Goal: Task Accomplishment & Management: Manage account settings

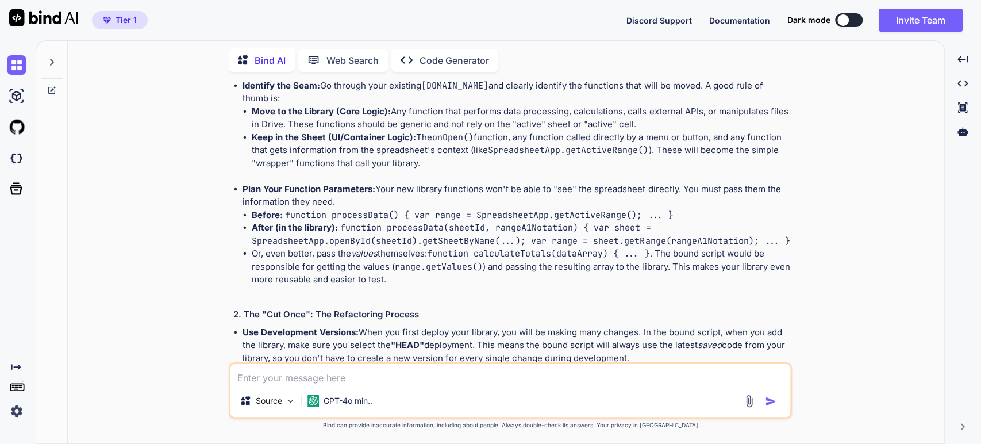
scroll to position [5000, 0]
click at [18, 412] on img at bounding box center [17, 411] width 20 height 20
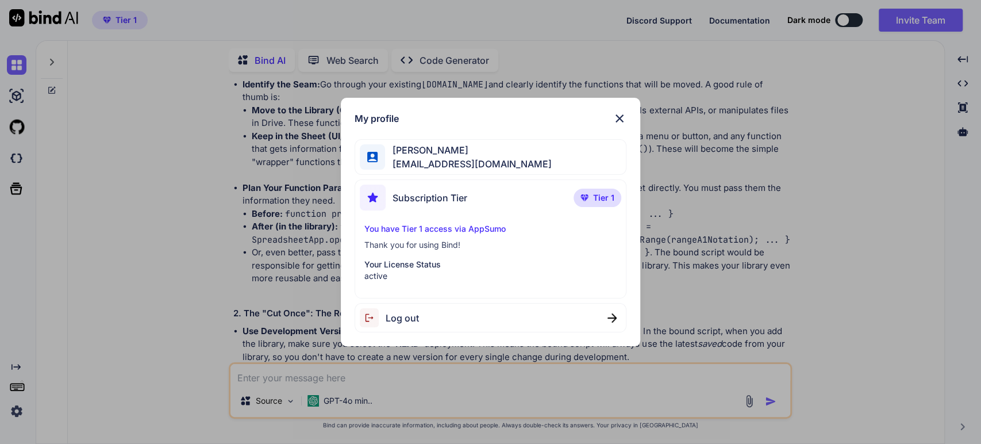
click at [403, 326] on div "Log out" at bounding box center [389, 317] width 59 height 19
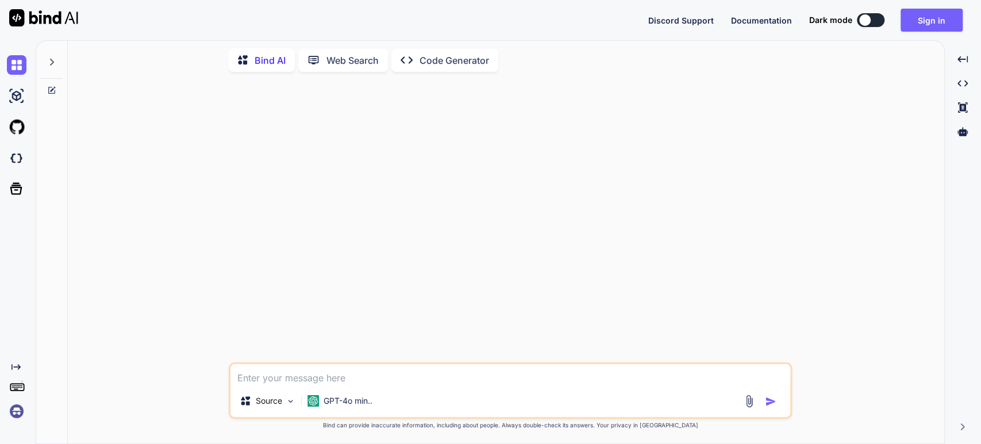
scroll to position [0, 0]
click at [926, 14] on button "Sign in" at bounding box center [931, 20] width 62 height 23
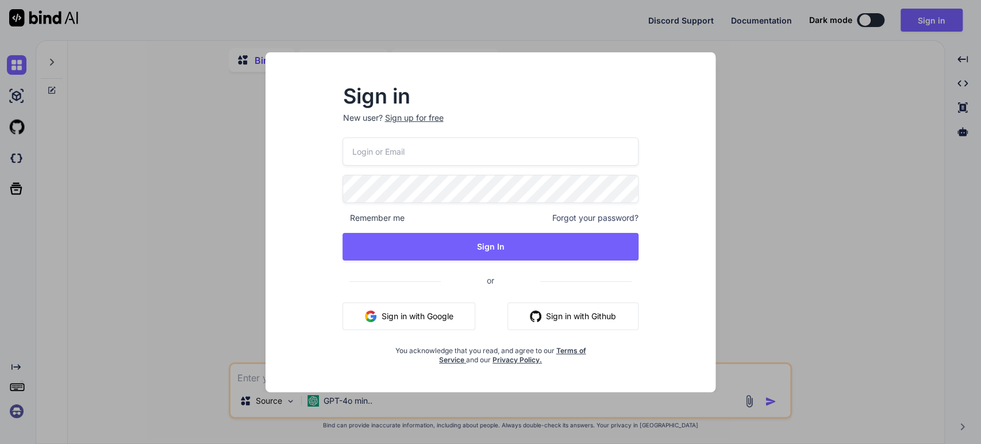
type textarea "x"
click at [433, 321] on button "Sign in with Google" at bounding box center [408, 316] width 133 height 28
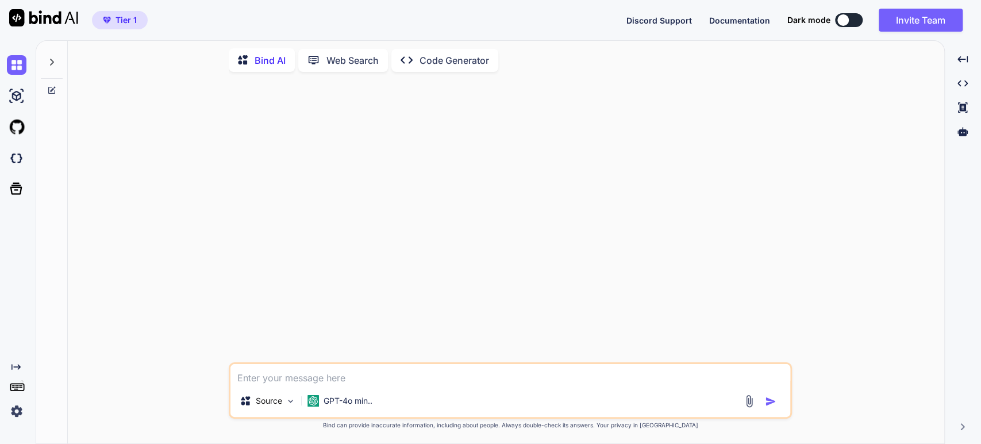
click at [52, 59] on icon at bounding box center [51, 61] width 9 height 9
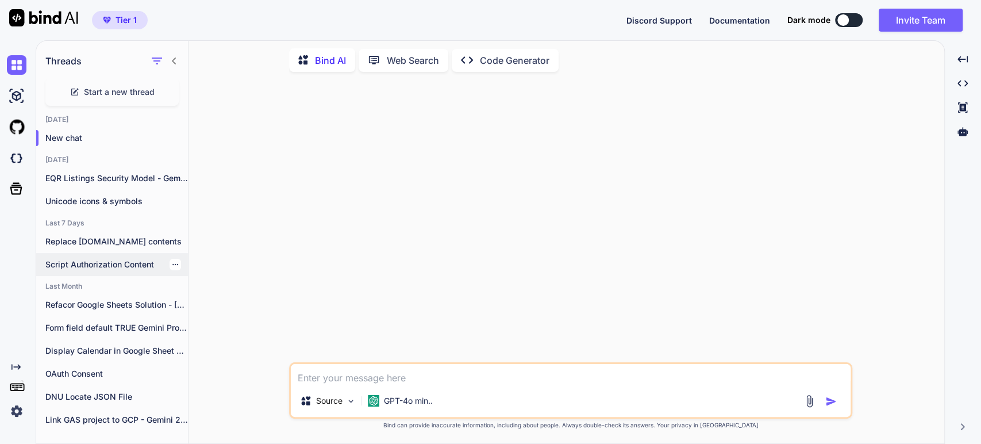
click at [97, 253] on div "Script Authorization Content" at bounding box center [112, 264] width 152 height 23
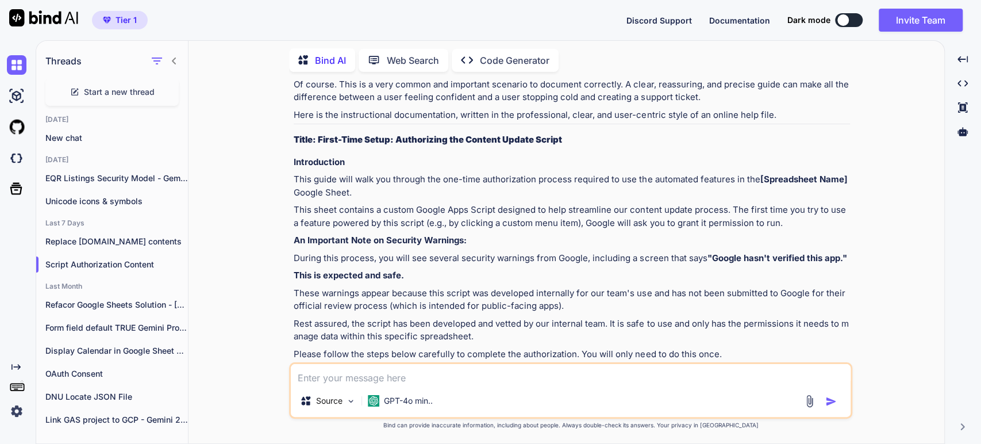
scroll to position [64, 0]
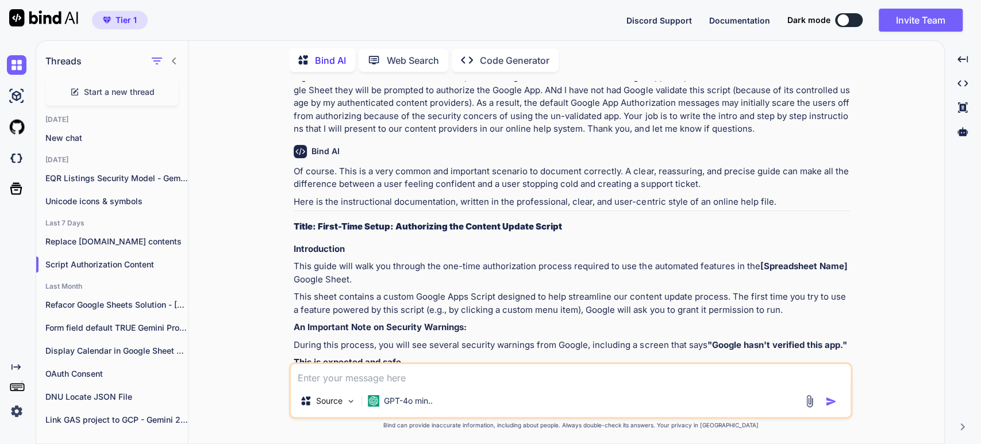
click at [330, 264] on p "This guide will walk you through the one-time authorization process required to…" at bounding box center [572, 273] width 556 height 26
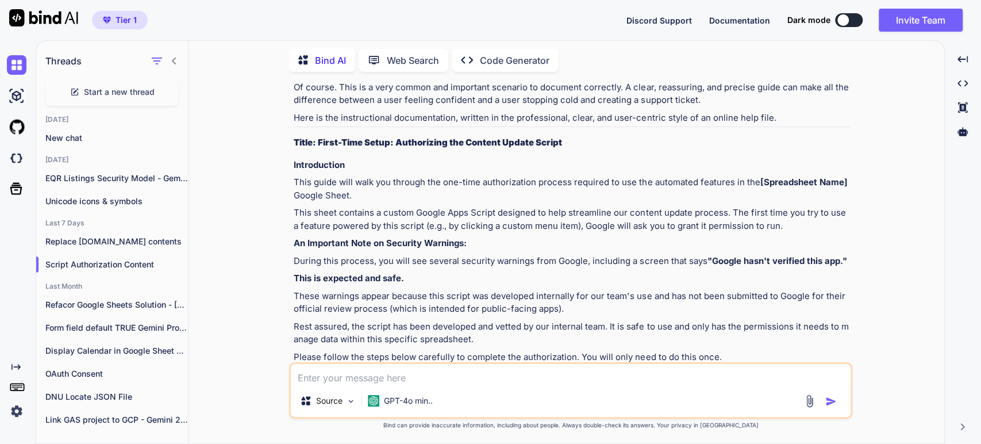
scroll to position [191, 0]
